Goal: Use online tool/utility: Utilize a website feature to perform a specific function

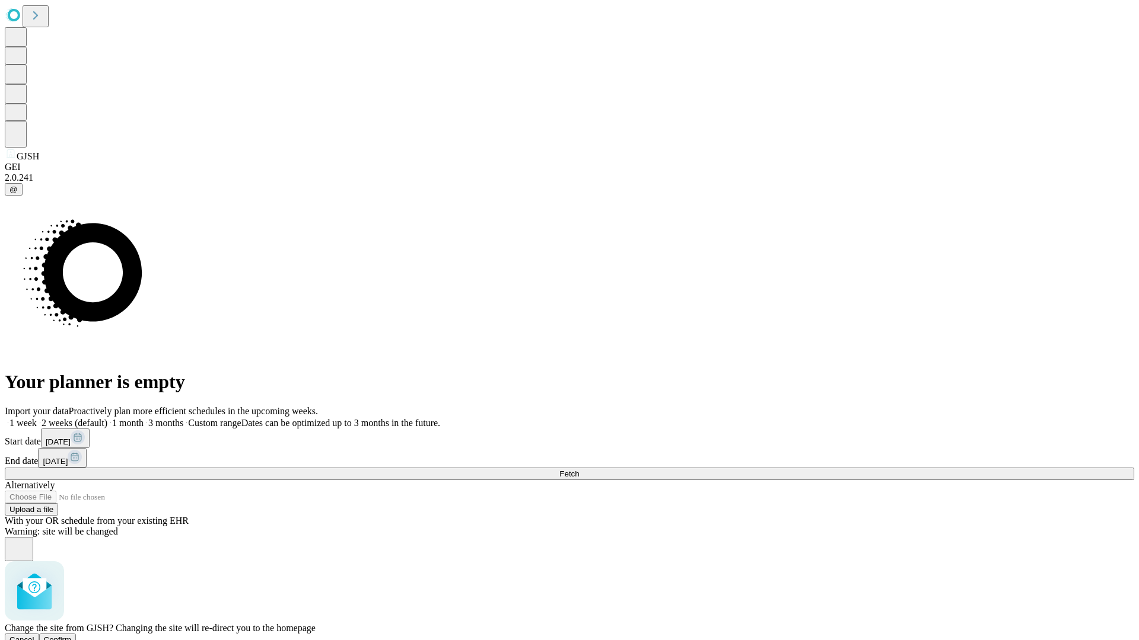
click at [72, 636] on span "Confirm" at bounding box center [58, 640] width 28 height 9
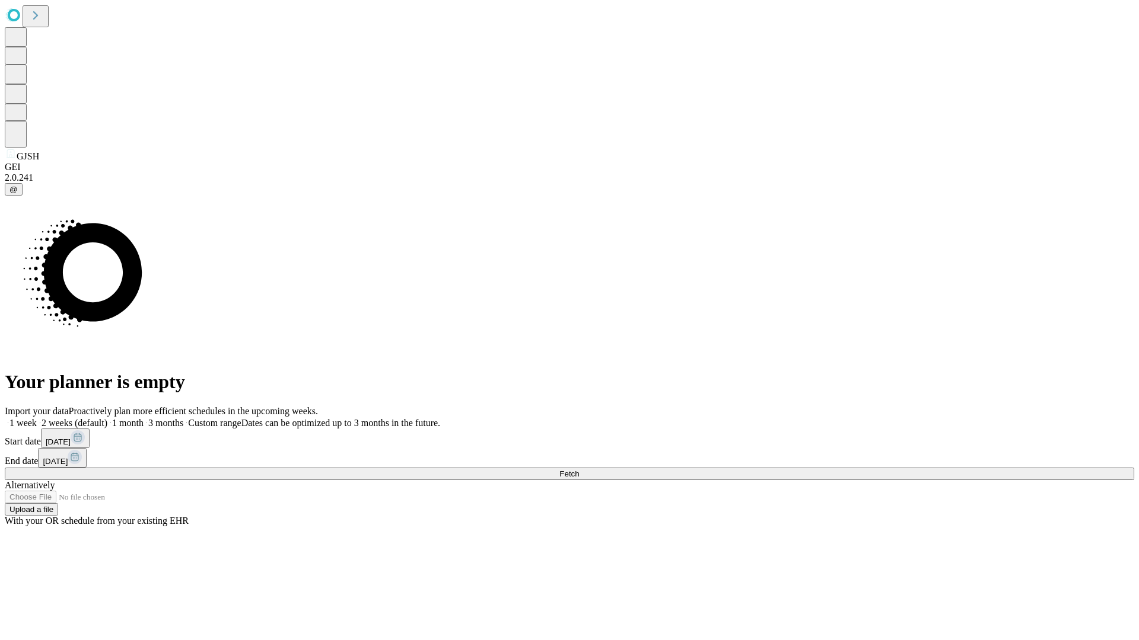
click at [107, 418] on label "2 weeks (default)" at bounding box center [72, 423] width 71 height 10
click at [579, 470] on span "Fetch" at bounding box center [569, 474] width 20 height 9
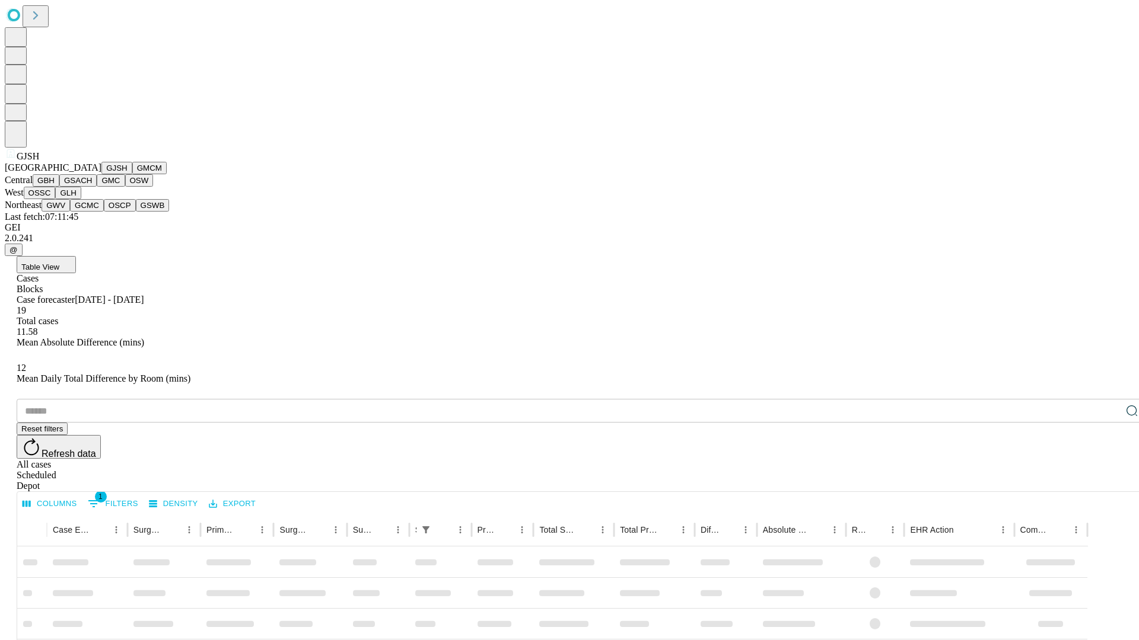
click at [132, 174] on button "GMCM" at bounding box center [149, 168] width 34 height 12
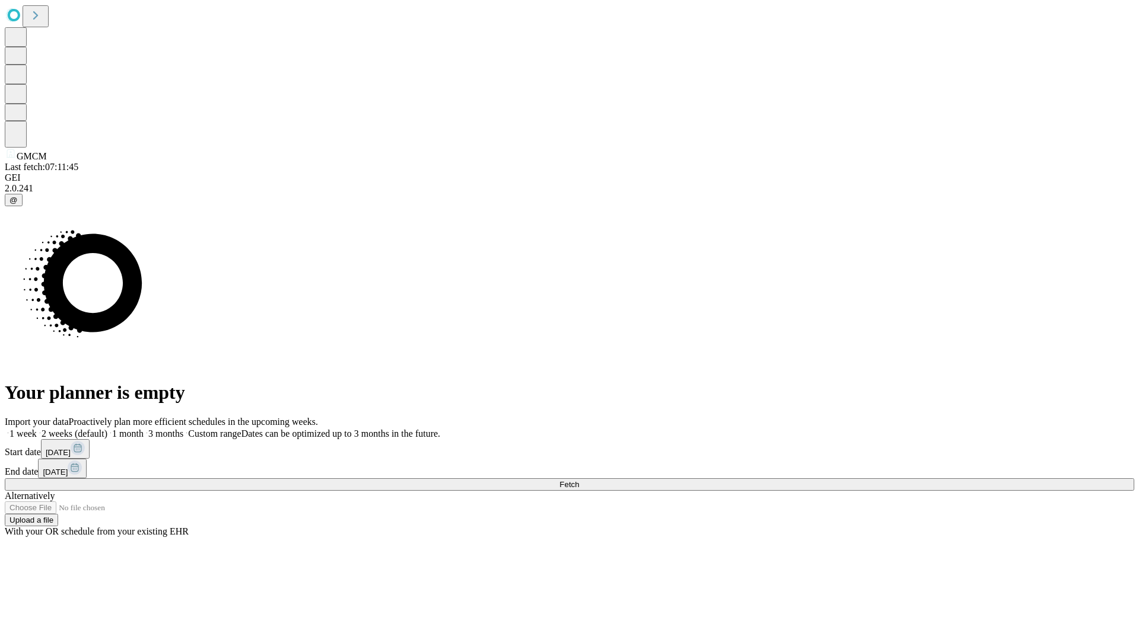
click at [579, 480] on span "Fetch" at bounding box center [569, 484] width 20 height 9
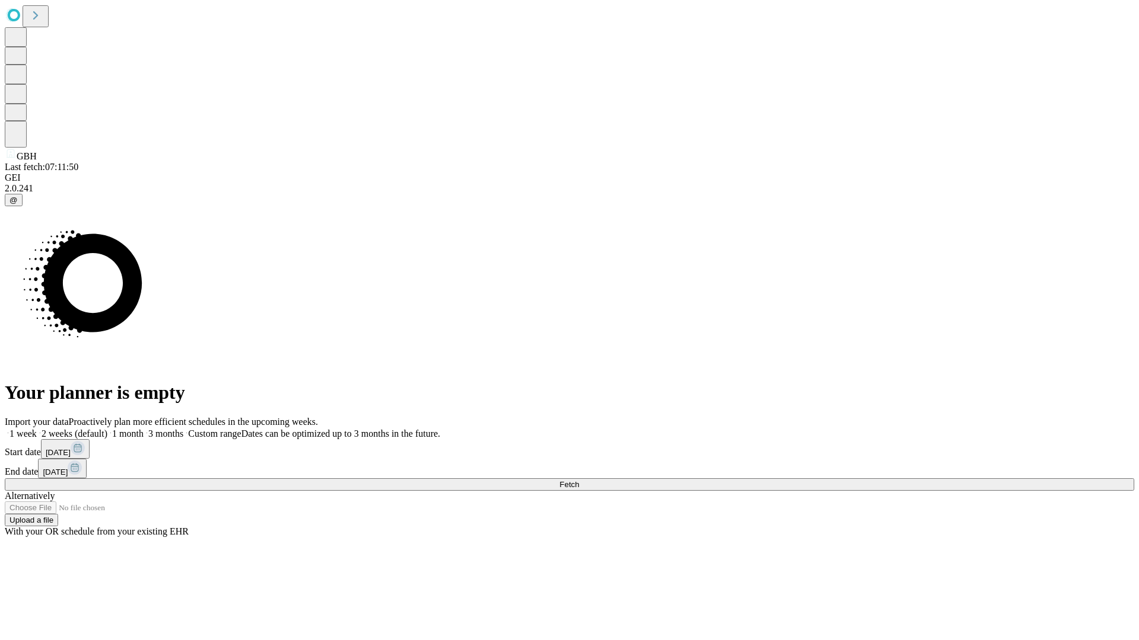
click at [107, 429] on label "2 weeks (default)" at bounding box center [72, 434] width 71 height 10
click at [579, 480] on span "Fetch" at bounding box center [569, 484] width 20 height 9
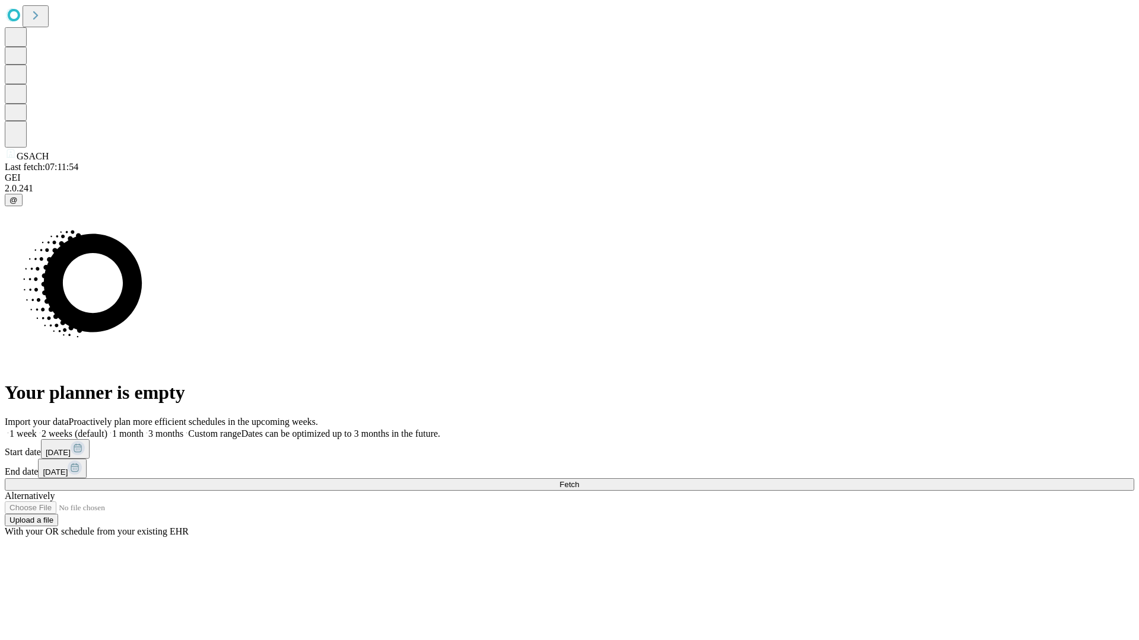
click at [107, 429] on label "2 weeks (default)" at bounding box center [72, 434] width 71 height 10
click at [579, 480] on span "Fetch" at bounding box center [569, 484] width 20 height 9
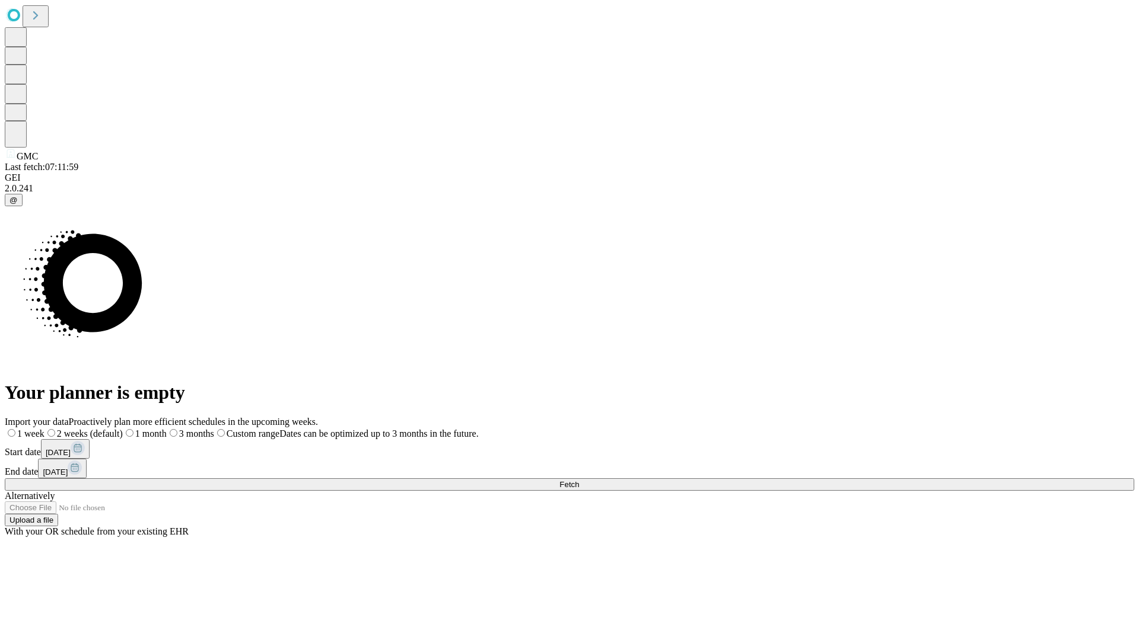
click at [123, 429] on label "2 weeks (default)" at bounding box center [83, 434] width 78 height 10
click at [579, 480] on span "Fetch" at bounding box center [569, 484] width 20 height 9
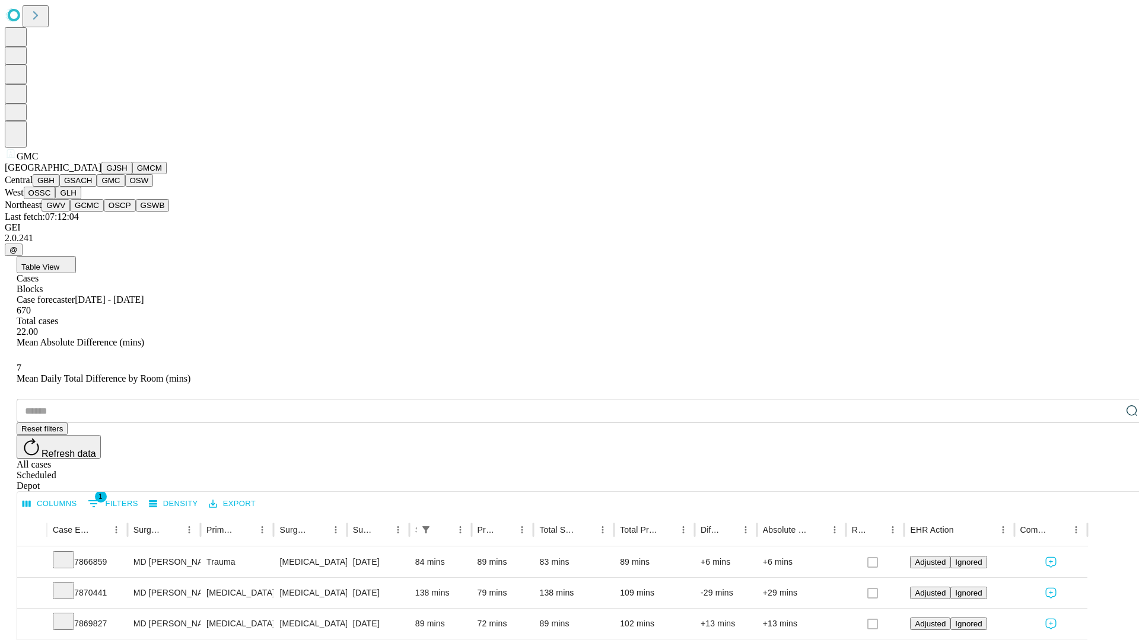
click at [125, 187] on button "OSW" at bounding box center [139, 180] width 28 height 12
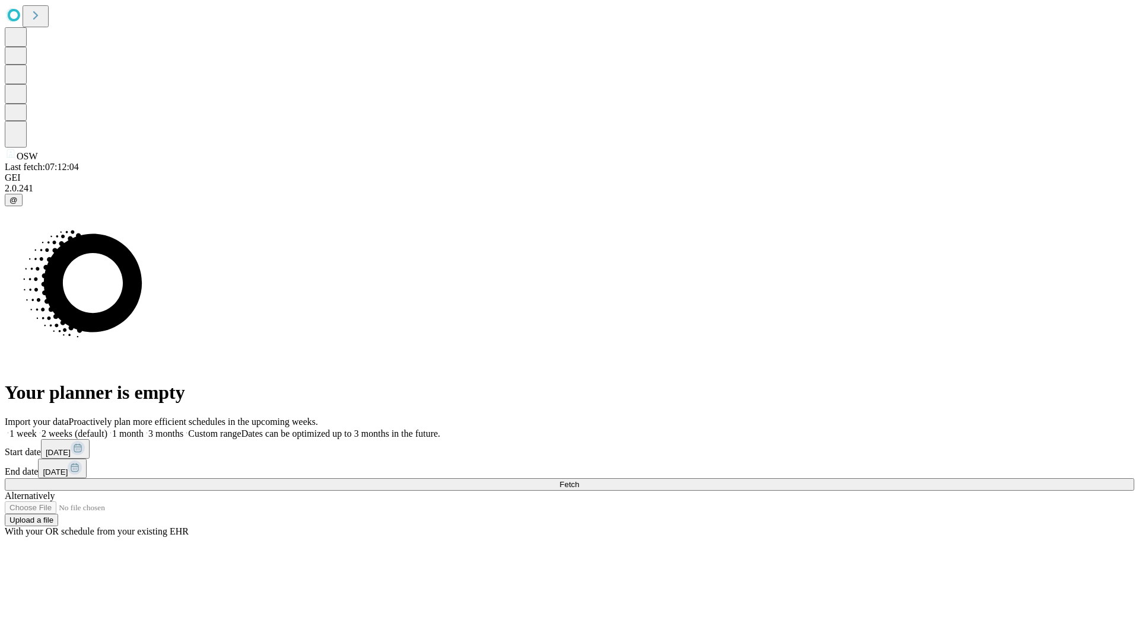
click at [107, 429] on label "2 weeks (default)" at bounding box center [72, 434] width 71 height 10
click at [579, 480] on span "Fetch" at bounding box center [569, 484] width 20 height 9
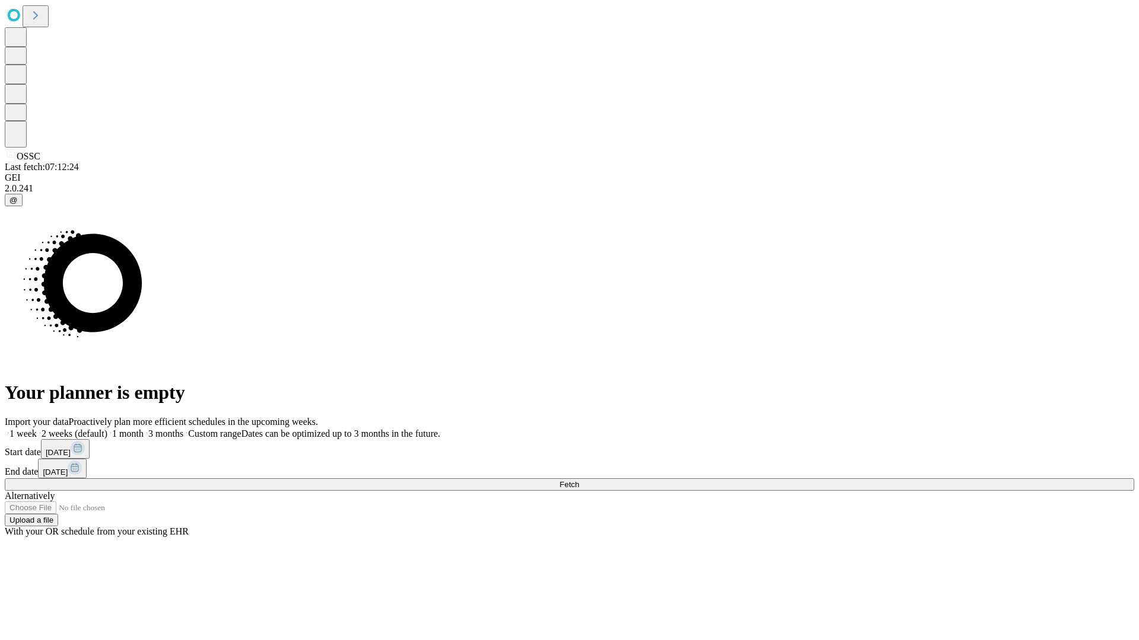
click at [107, 429] on label "2 weeks (default)" at bounding box center [72, 434] width 71 height 10
click at [579, 480] on span "Fetch" at bounding box center [569, 484] width 20 height 9
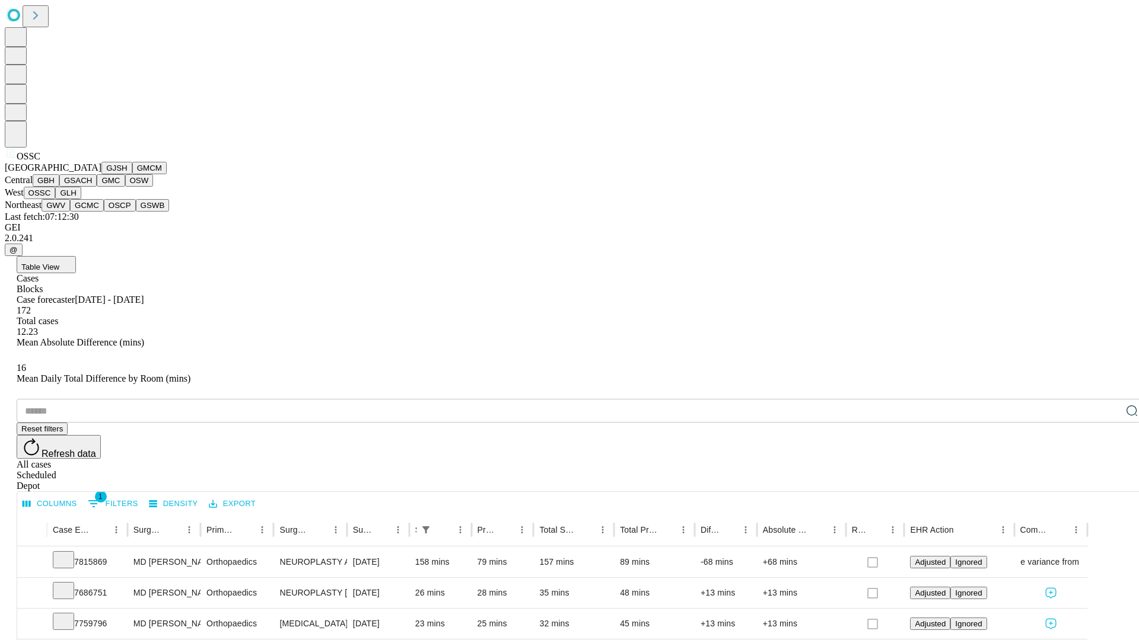
click at [81, 199] on button "GLH" at bounding box center [68, 193] width 26 height 12
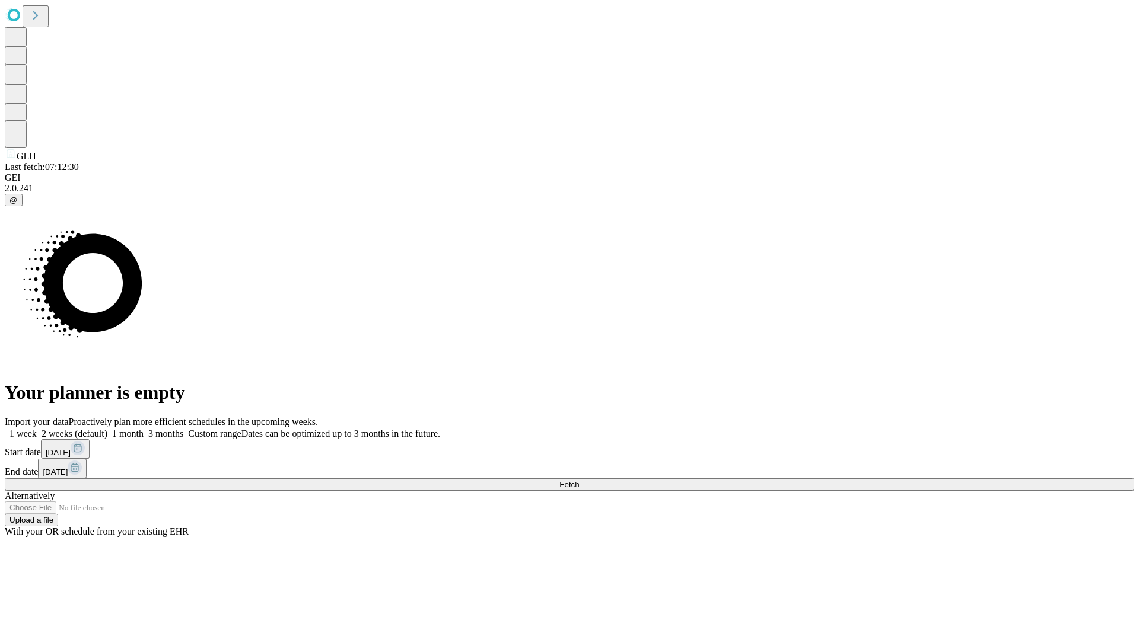
click at [107, 429] on label "2 weeks (default)" at bounding box center [72, 434] width 71 height 10
click at [579, 480] on span "Fetch" at bounding box center [569, 484] width 20 height 9
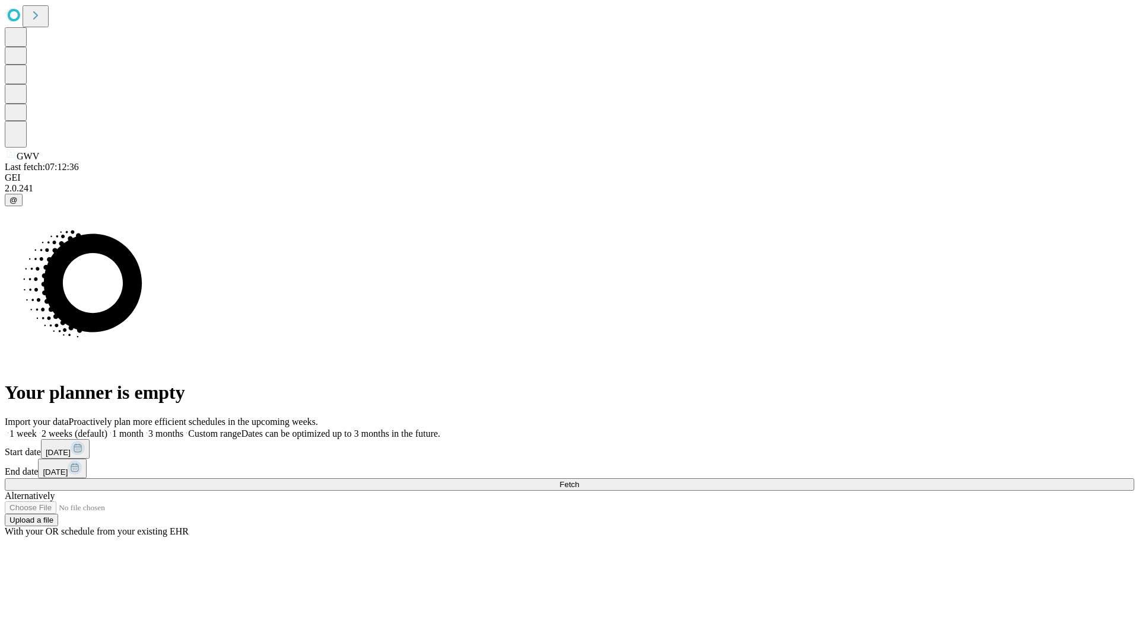
click at [107, 429] on label "2 weeks (default)" at bounding box center [72, 434] width 71 height 10
click at [579, 480] on span "Fetch" at bounding box center [569, 484] width 20 height 9
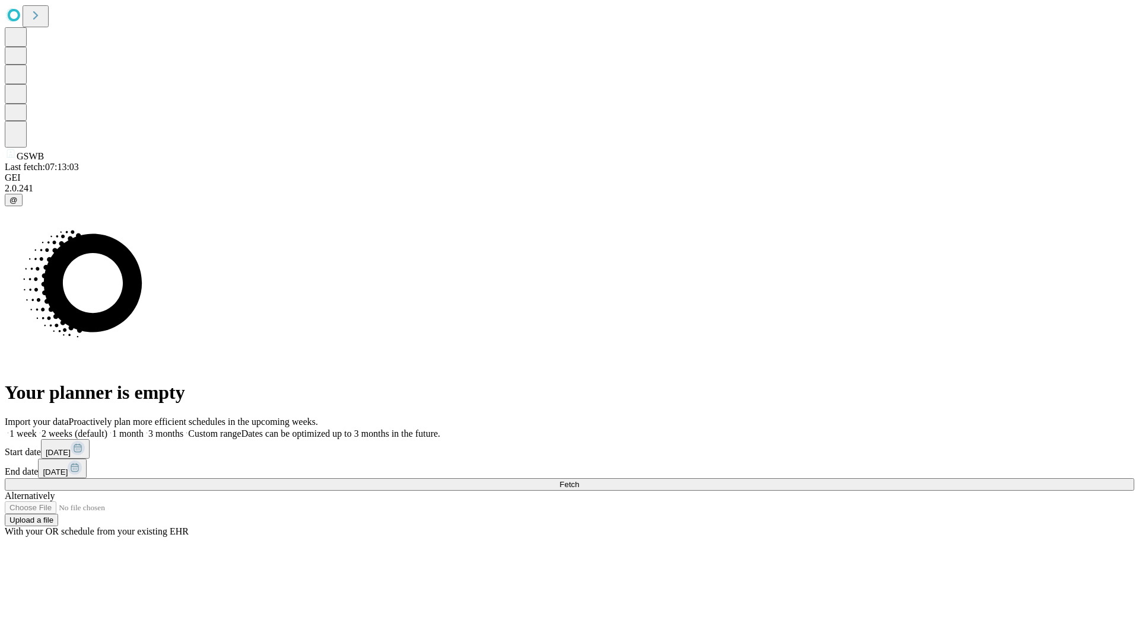
click at [579, 480] on span "Fetch" at bounding box center [569, 484] width 20 height 9
